Goal: Information Seeking & Learning: Learn about a topic

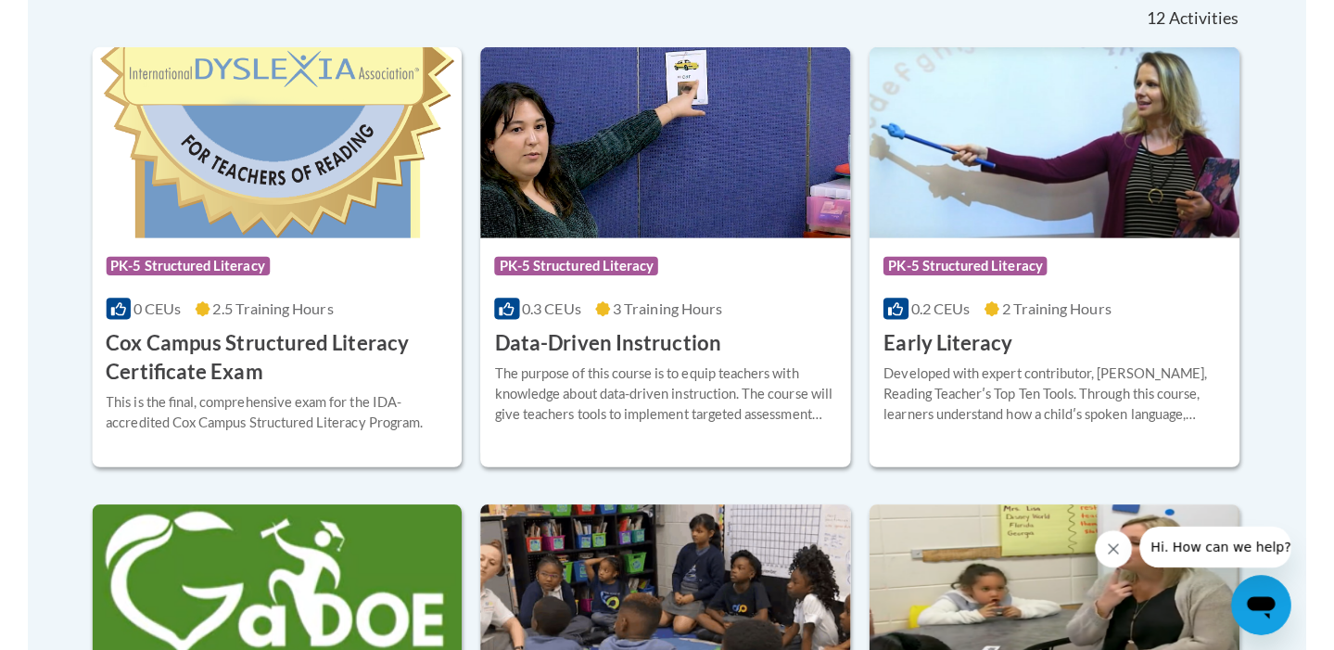
scroll to position [800, 0]
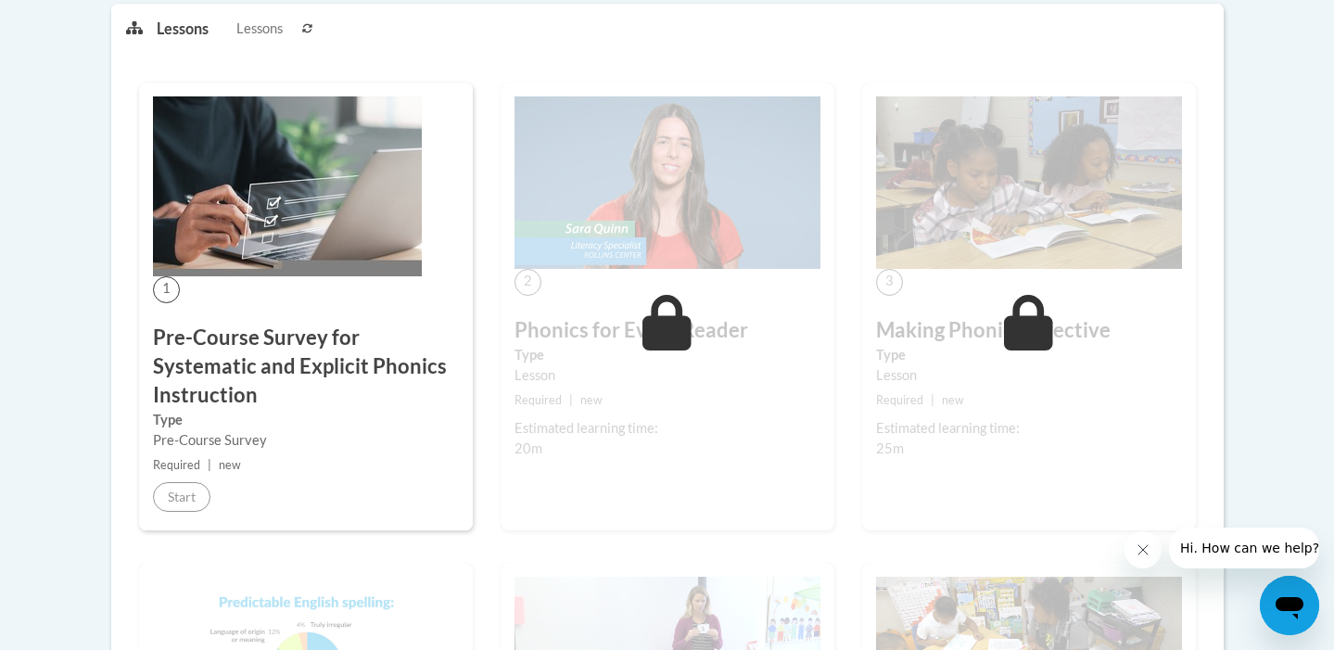
scroll to position [291, 0]
